Goal: Task Accomplishment & Management: Use online tool/utility

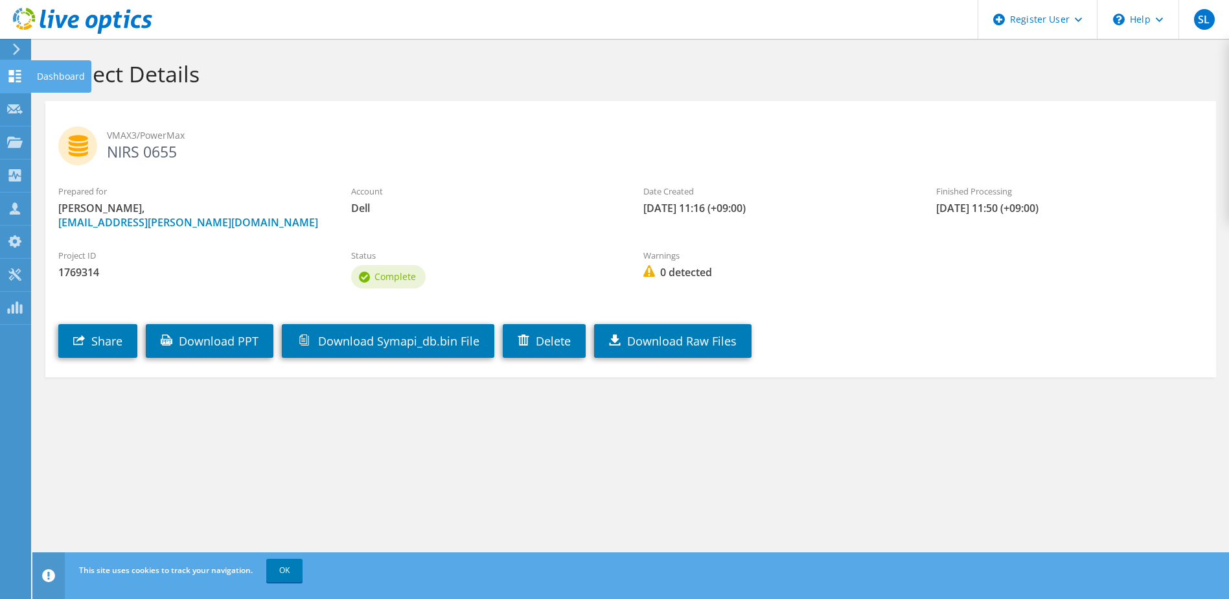
click at [13, 78] on use at bounding box center [15, 76] width 12 height 12
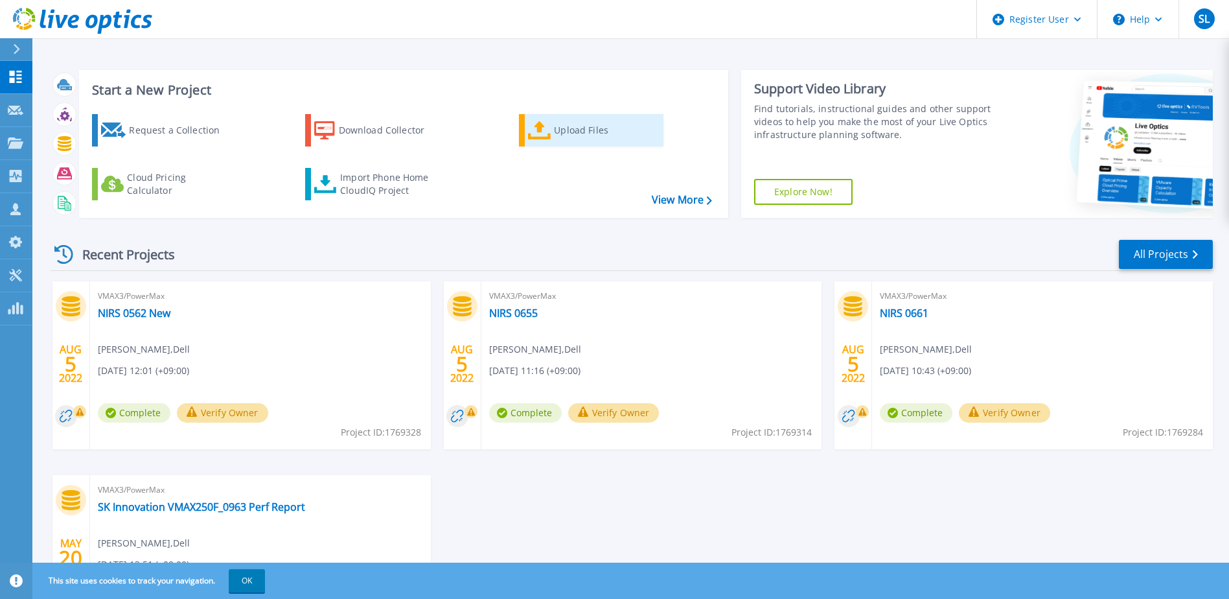
click at [623, 130] on div "Upload Files" at bounding box center [606, 130] width 104 height 26
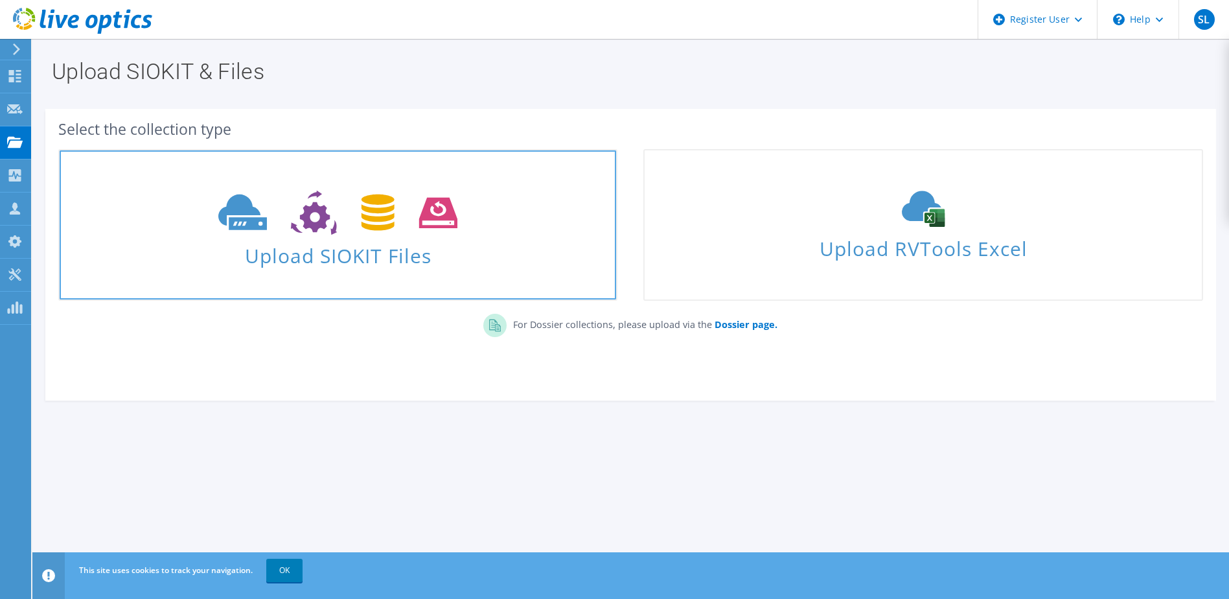
click at [338, 227] on icon at bounding box center [337, 212] width 239 height 45
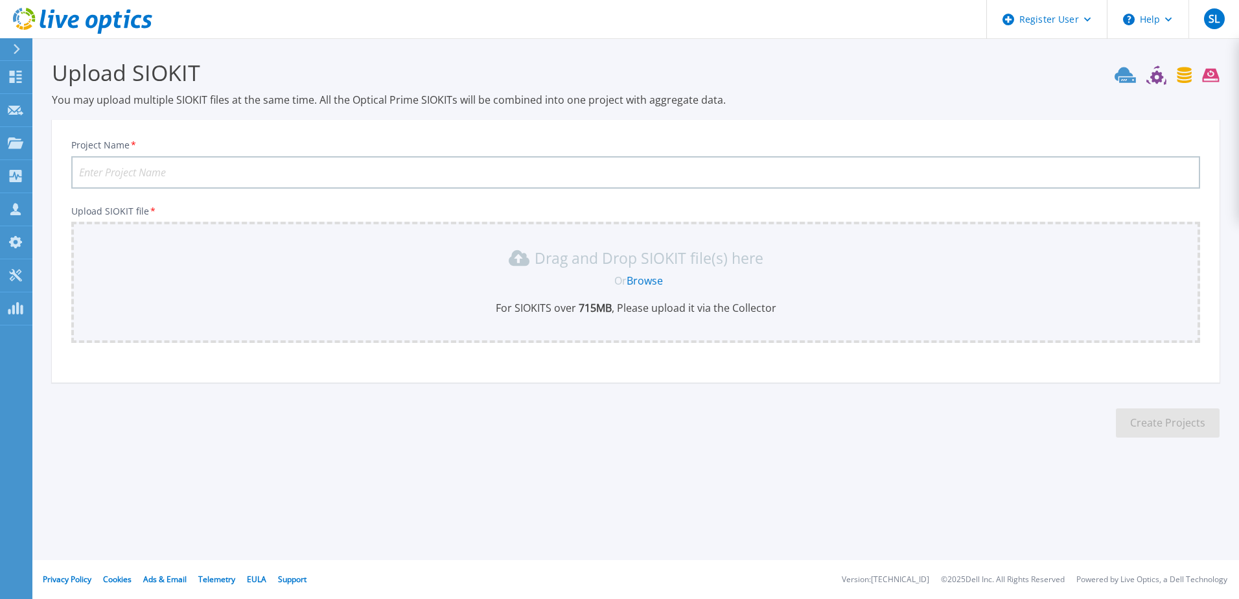
click at [191, 168] on input "Project Name *" at bounding box center [635, 172] width 1128 height 32
type input "0068"
click at [650, 282] on link "Browse" at bounding box center [644, 280] width 36 height 14
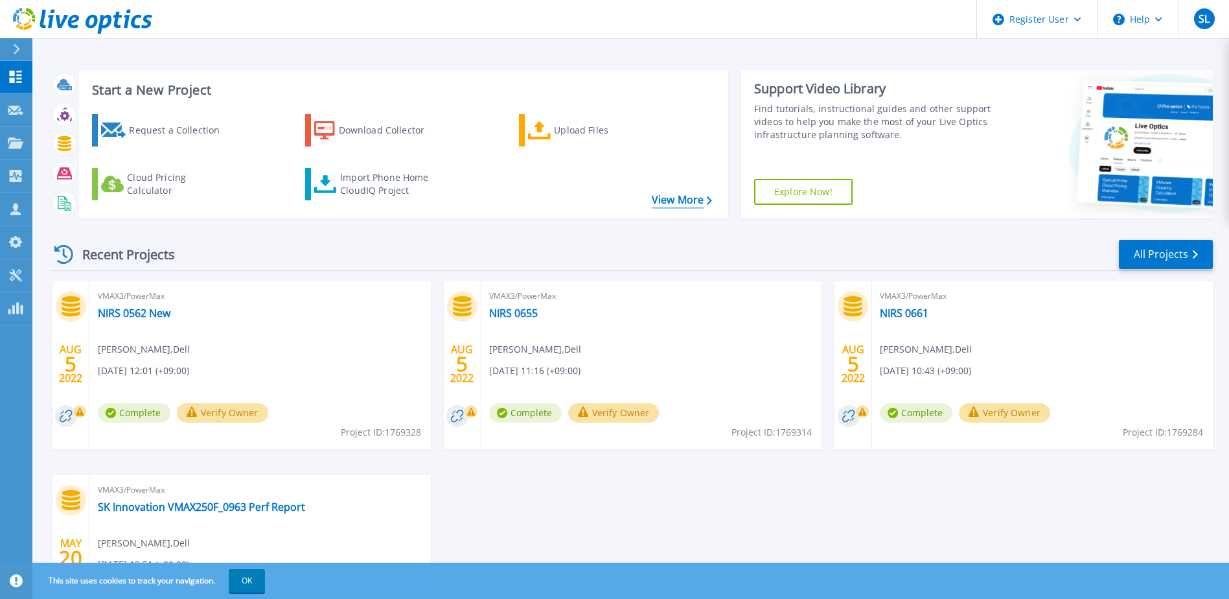
click at [685, 200] on link "View More" at bounding box center [682, 200] width 60 height 12
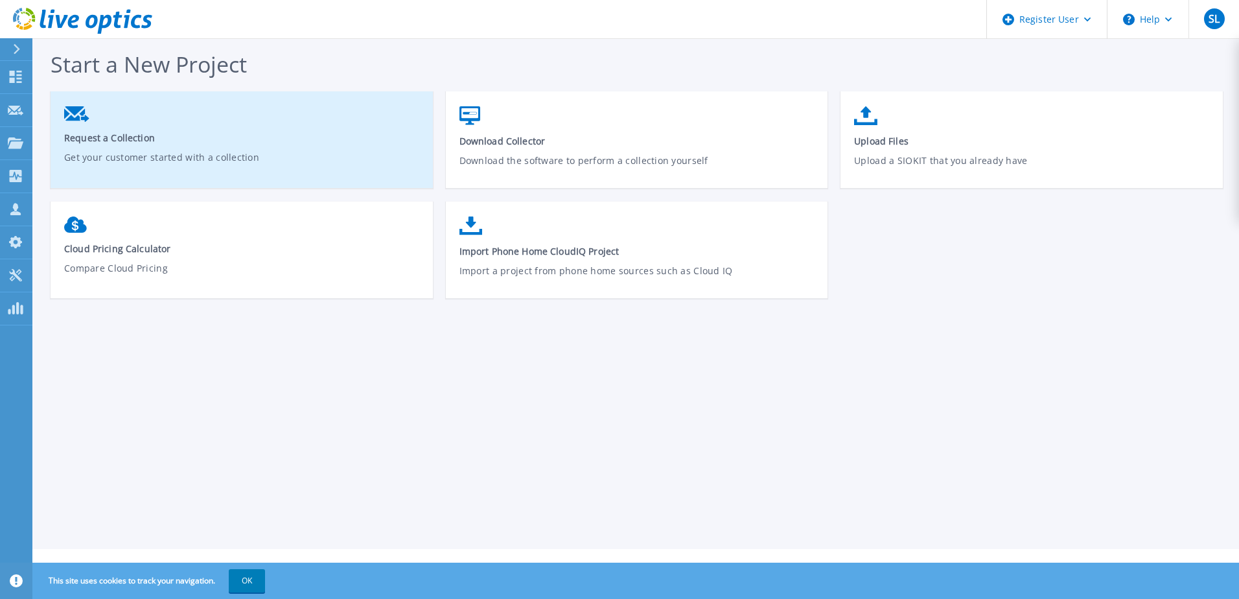
click at [259, 165] on p "Get your customer started with a collection" at bounding box center [242, 165] width 356 height 30
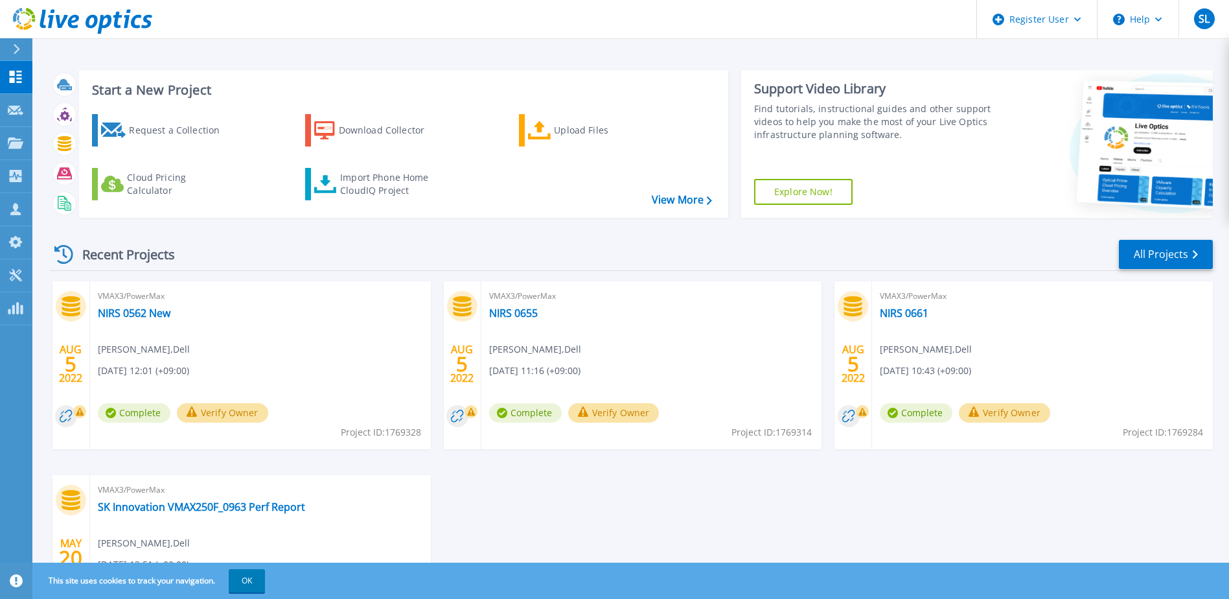
click at [786, 194] on link "Explore Now!" at bounding box center [803, 192] width 98 height 26
click at [140, 310] on link "NIRS 0562 New" at bounding box center [134, 312] width 73 height 13
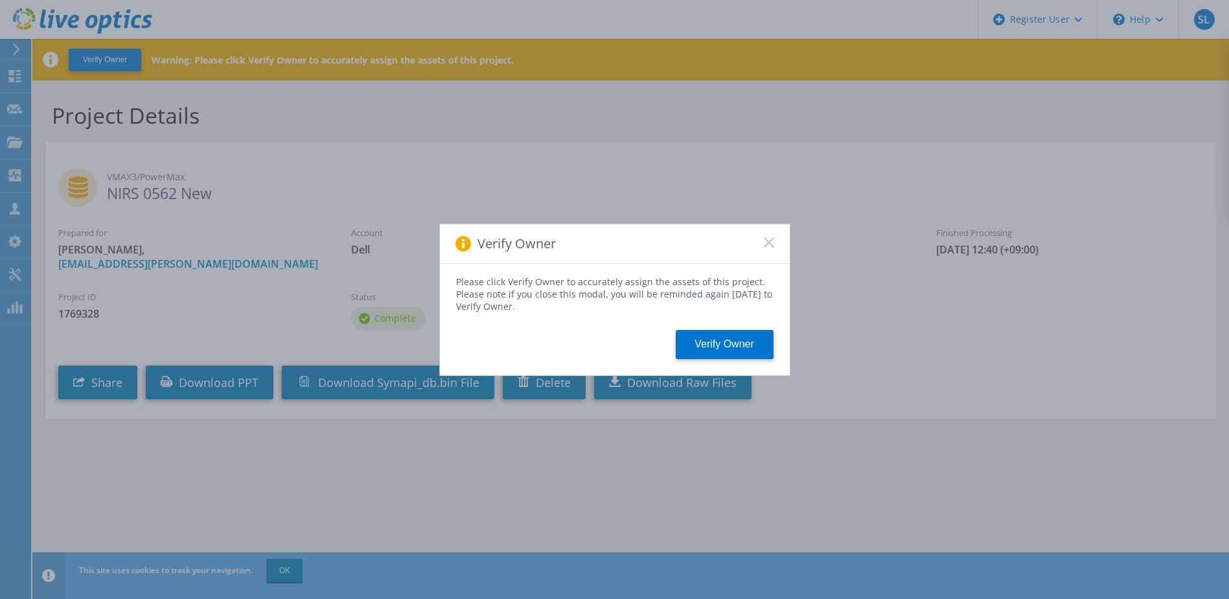
click at [764, 244] on icon at bounding box center [769, 242] width 10 height 10
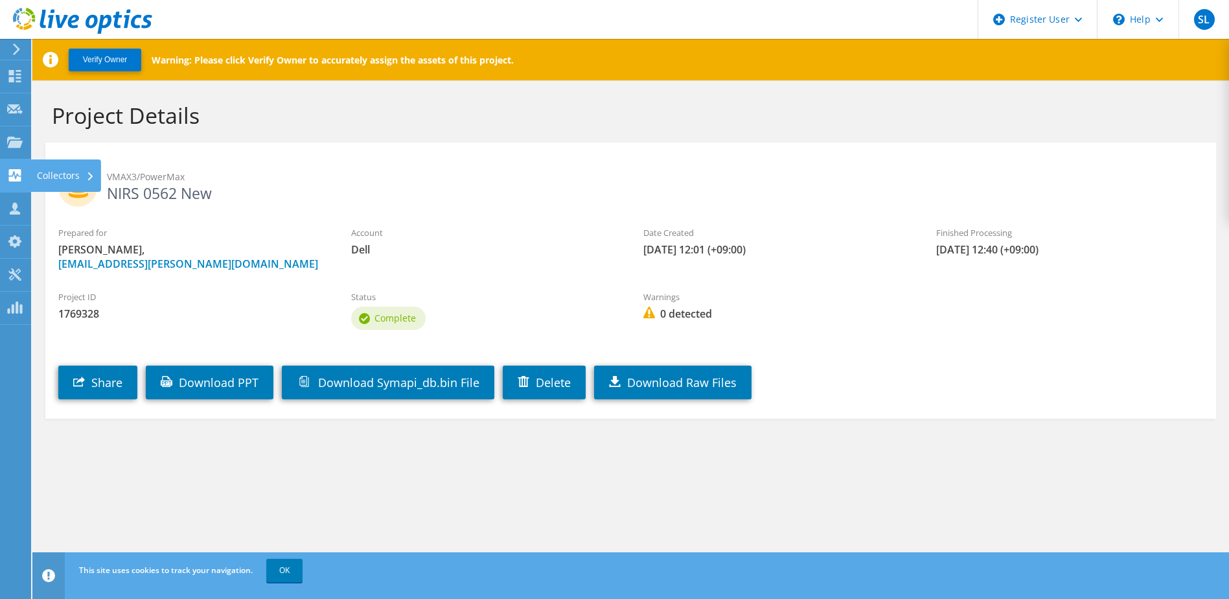
click at [15, 174] on icon at bounding box center [15, 175] width 16 height 12
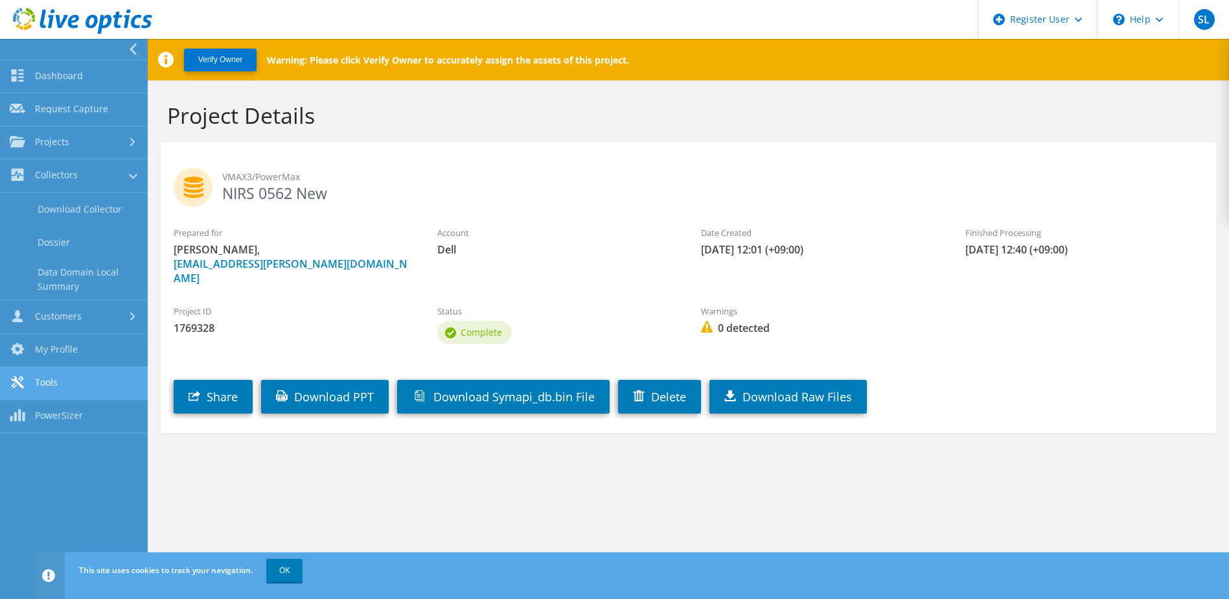
click at [68, 389] on link "Tools" at bounding box center [74, 383] width 148 height 33
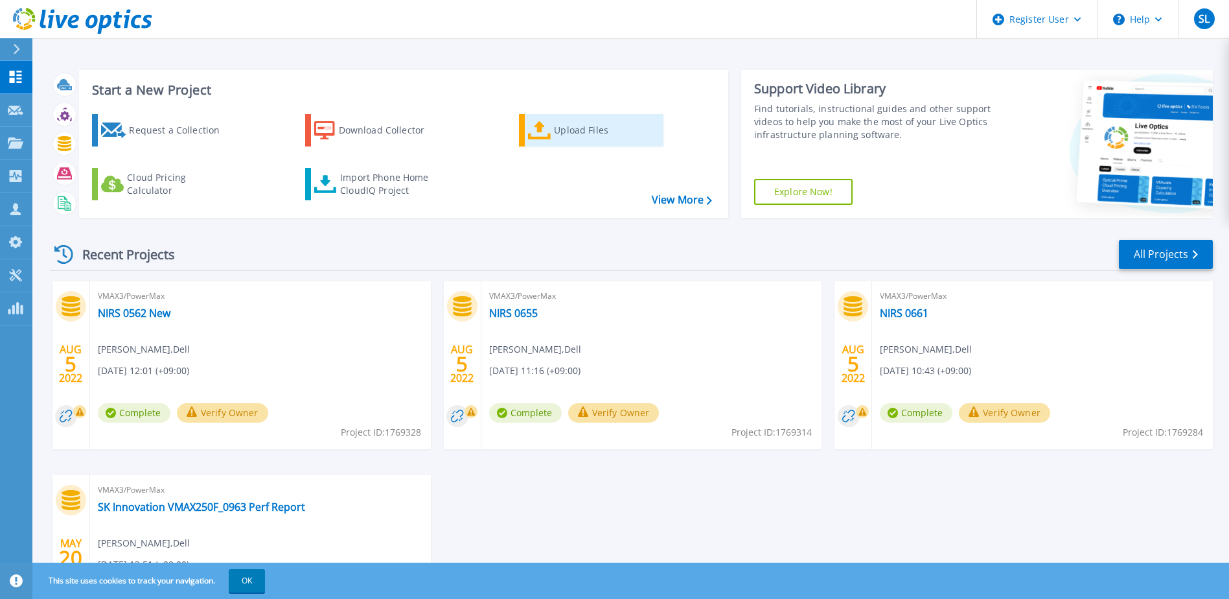
click at [598, 132] on div "Upload Files" at bounding box center [606, 130] width 104 height 26
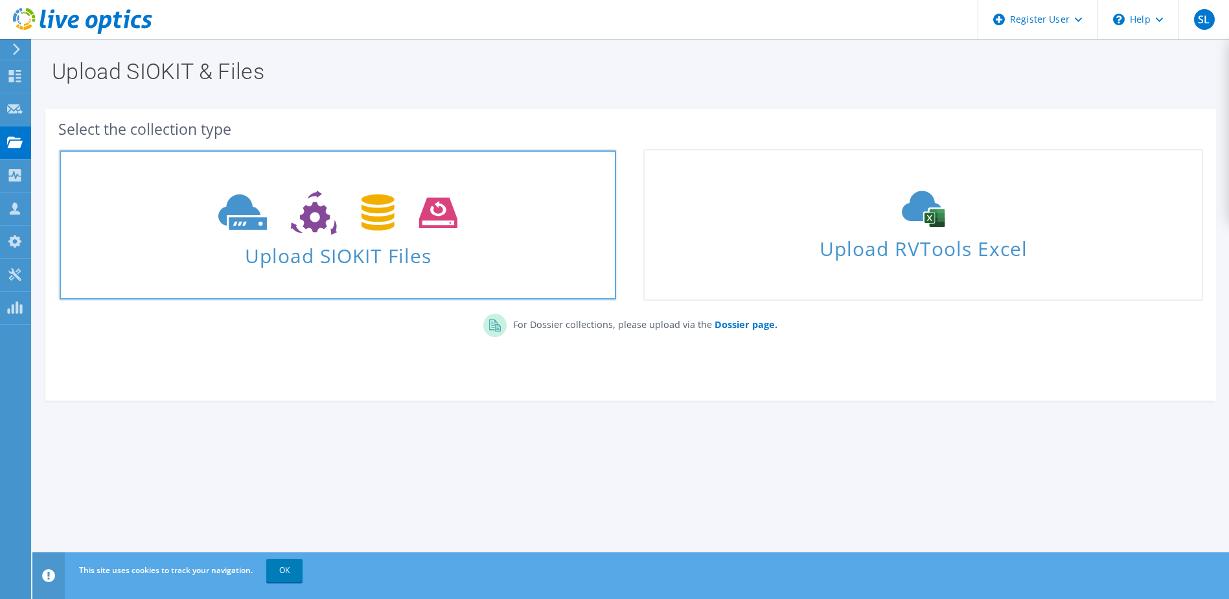
click at [331, 225] on icon at bounding box center [337, 212] width 239 height 45
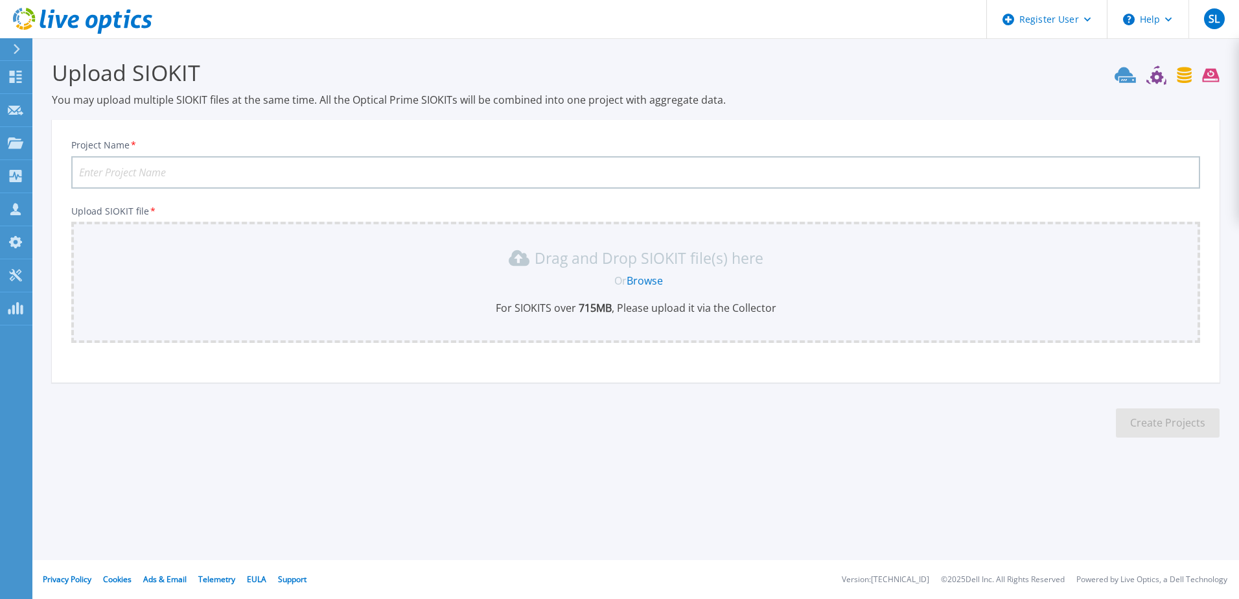
click at [1123, 76] on icon at bounding box center [1166, 74] width 105 height 19
click at [1146, 74] on icon at bounding box center [1166, 74] width 105 height 19
click at [1182, 72] on icon at bounding box center [1166, 74] width 105 height 19
click at [1208, 73] on icon at bounding box center [1166, 74] width 105 height 19
click at [1160, 13] on button "Help" at bounding box center [1147, 19] width 81 height 39
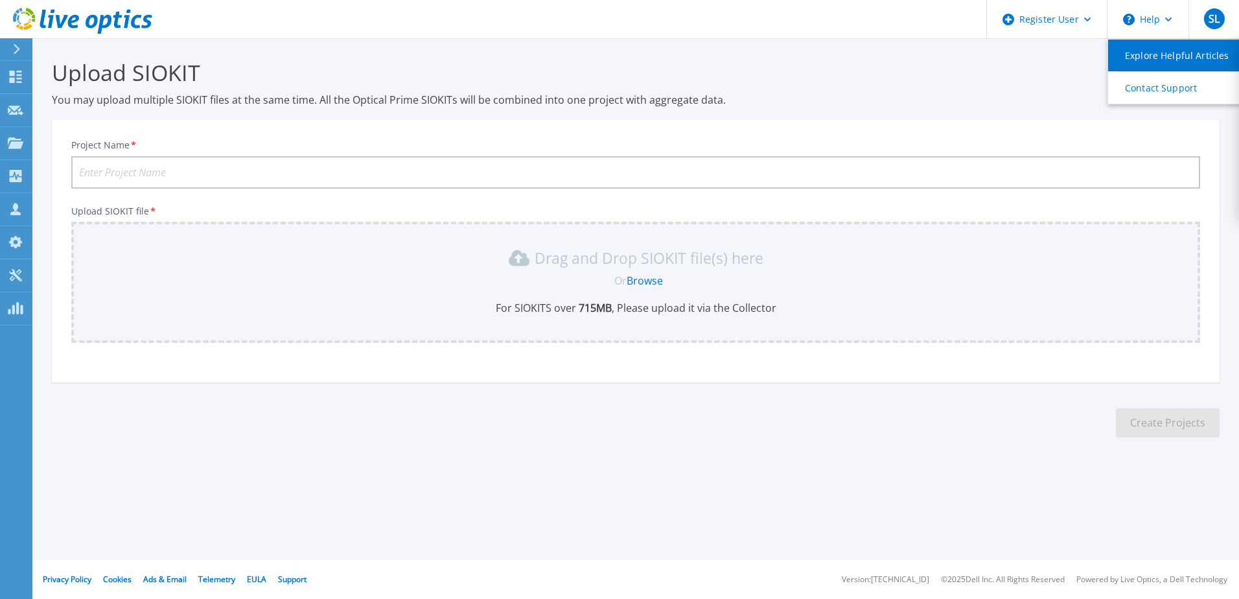
click at [1156, 47] on link "Explore Helpful Articles" at bounding box center [1180, 56] width 144 height 32
click at [629, 282] on link "Browse" at bounding box center [644, 280] width 36 height 14
click at [231, 177] on input "Project Name *" at bounding box center [635, 172] width 1128 height 32
type input "0068"
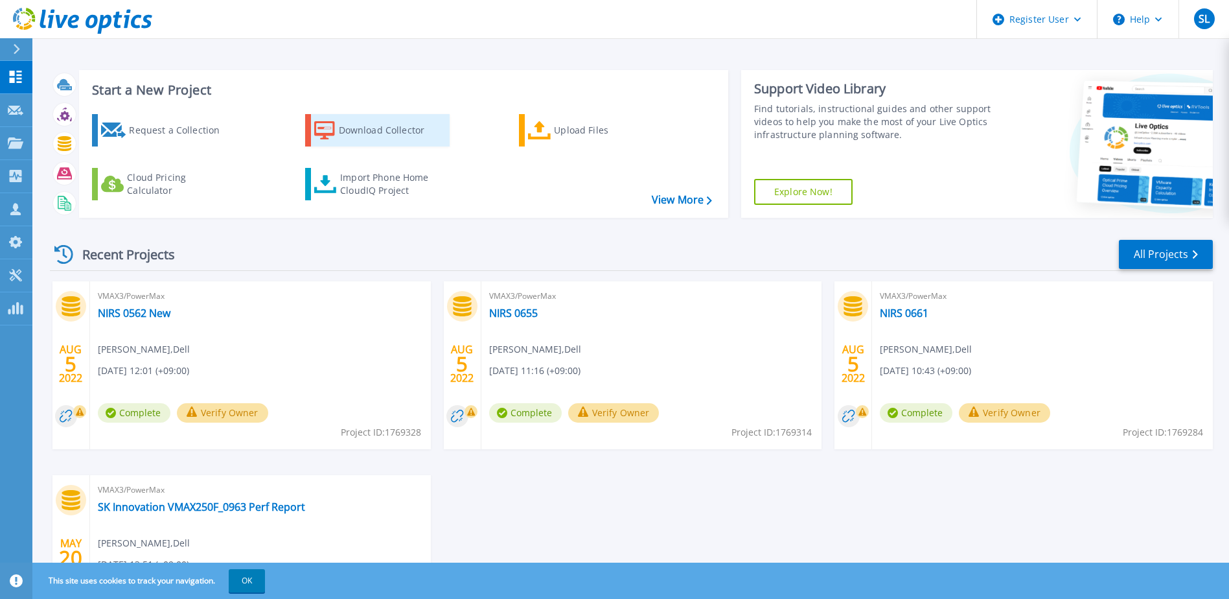
click at [382, 133] on div "Download Collector" at bounding box center [391, 130] width 104 height 26
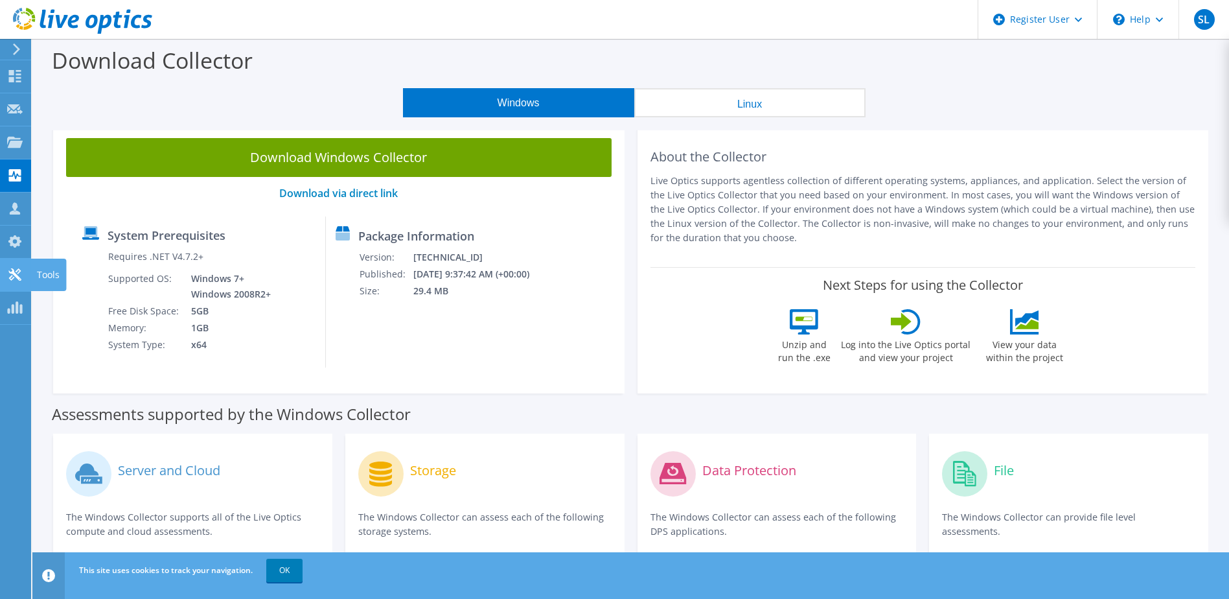
click at [17, 273] on icon at bounding box center [15, 274] width 16 height 12
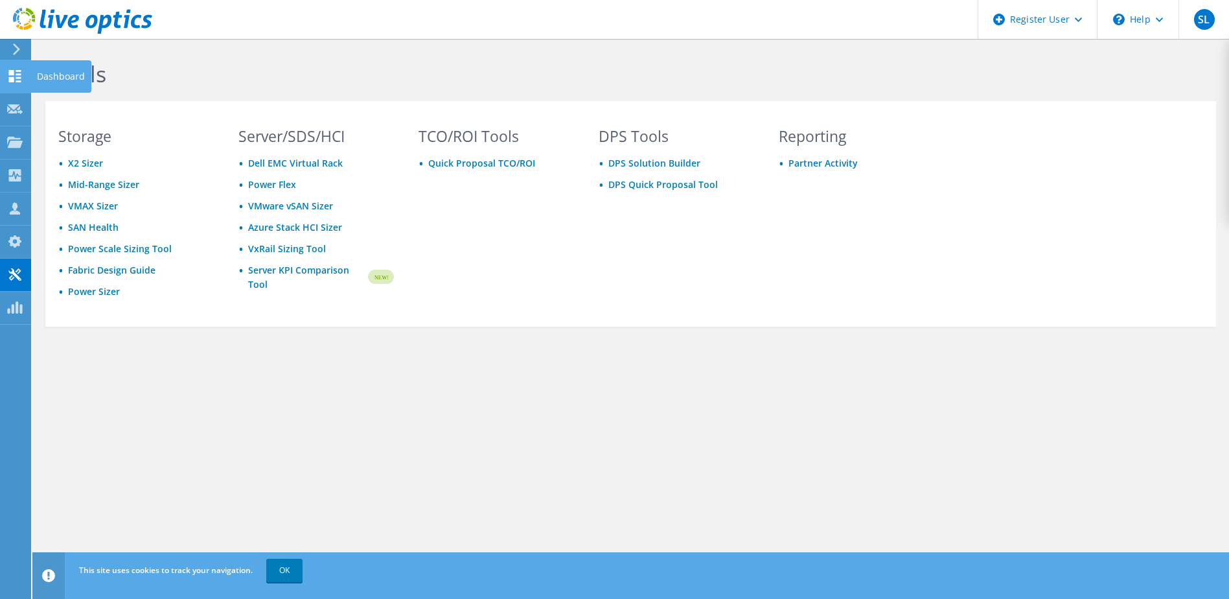
click at [18, 72] on icon at bounding box center [15, 76] width 16 height 12
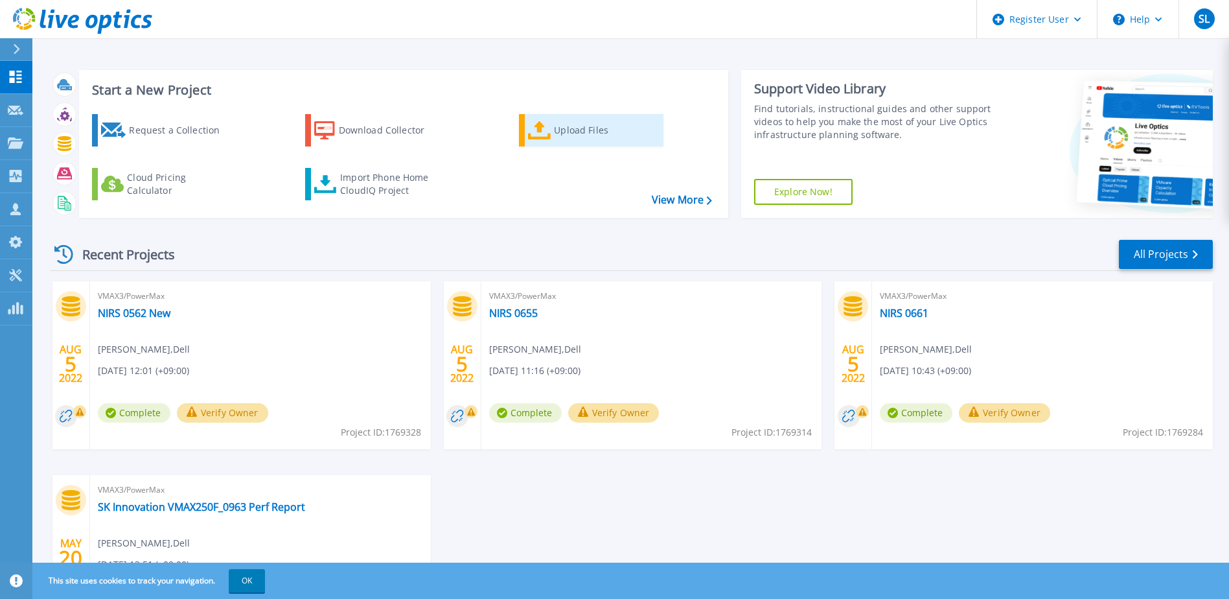
click at [585, 139] on div "Upload Files" at bounding box center [606, 130] width 104 height 26
